Goal: Transaction & Acquisition: Purchase product/service

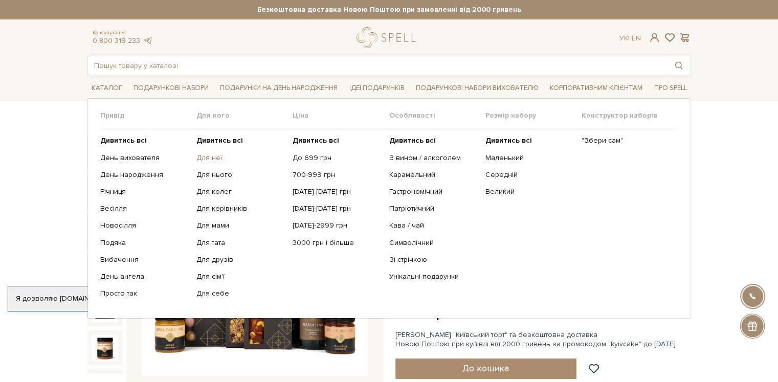
click at [214, 155] on link "Для неї" at bounding box center [240, 157] width 88 height 9
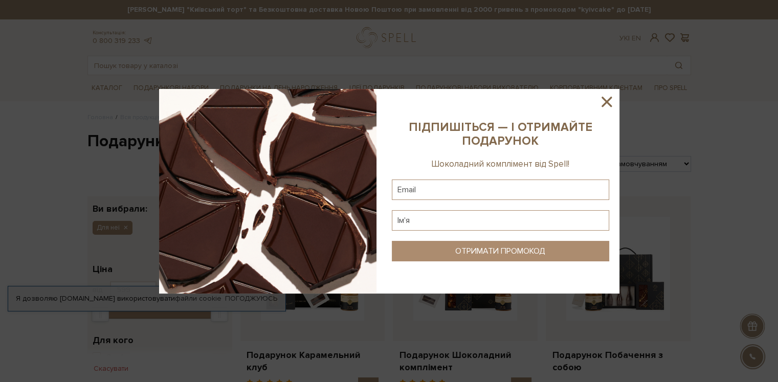
click at [607, 99] on icon at bounding box center [606, 102] width 10 height 10
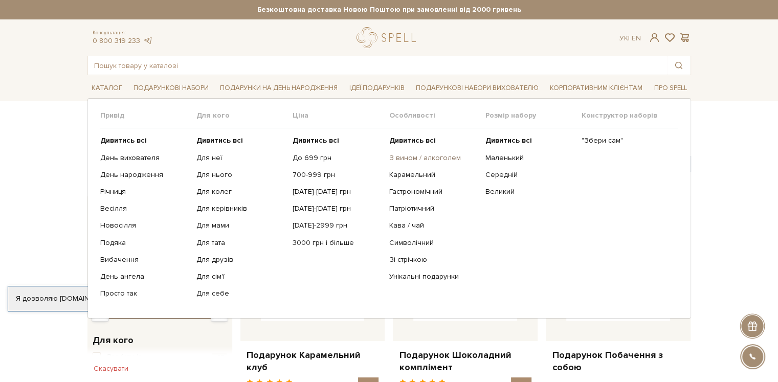
click at [427, 156] on link "З вином / алкоголем" at bounding box center [433, 157] width 88 height 9
